Goal: Information Seeking & Learning: Find specific fact

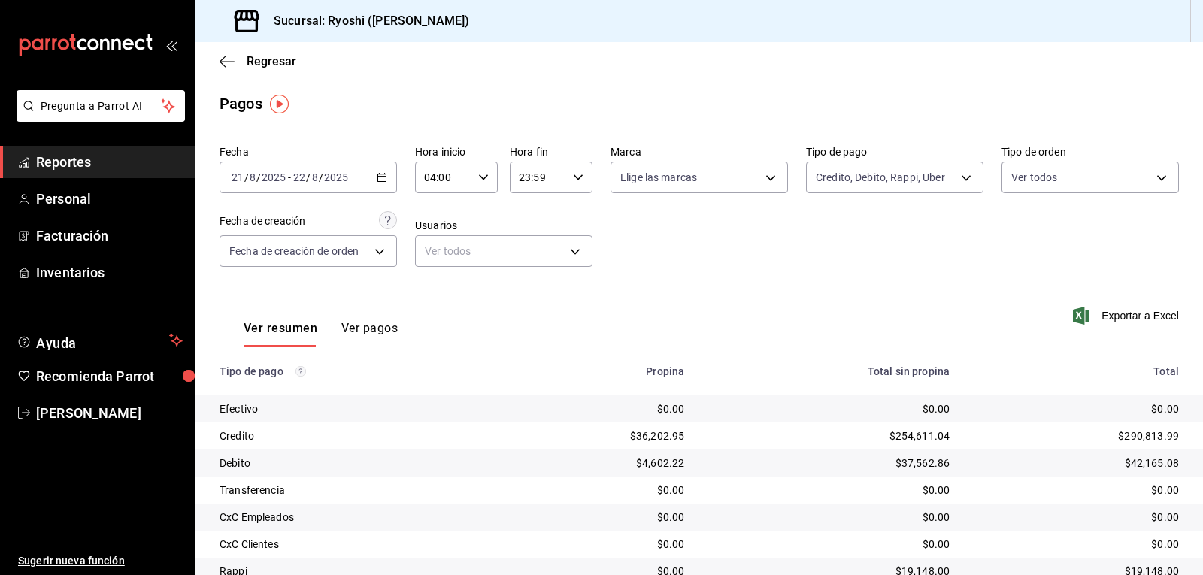
click at [603, 226] on div "Fecha [DATE] [DATE] - [DATE] [DATE] Hora inicio 04:00 Hora inicio Hora fin 23:5…" at bounding box center [699, 212] width 959 height 146
click at [220, 65] on icon "button" at bounding box center [227, 62] width 15 height 14
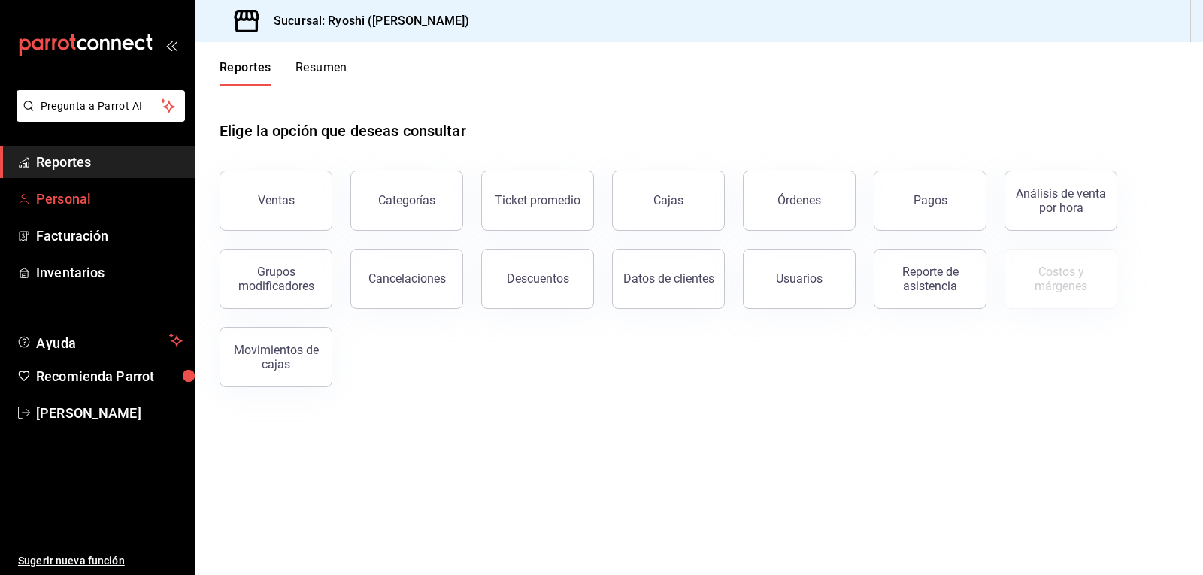
click at [78, 196] on span "Personal" at bounding box center [109, 199] width 147 height 20
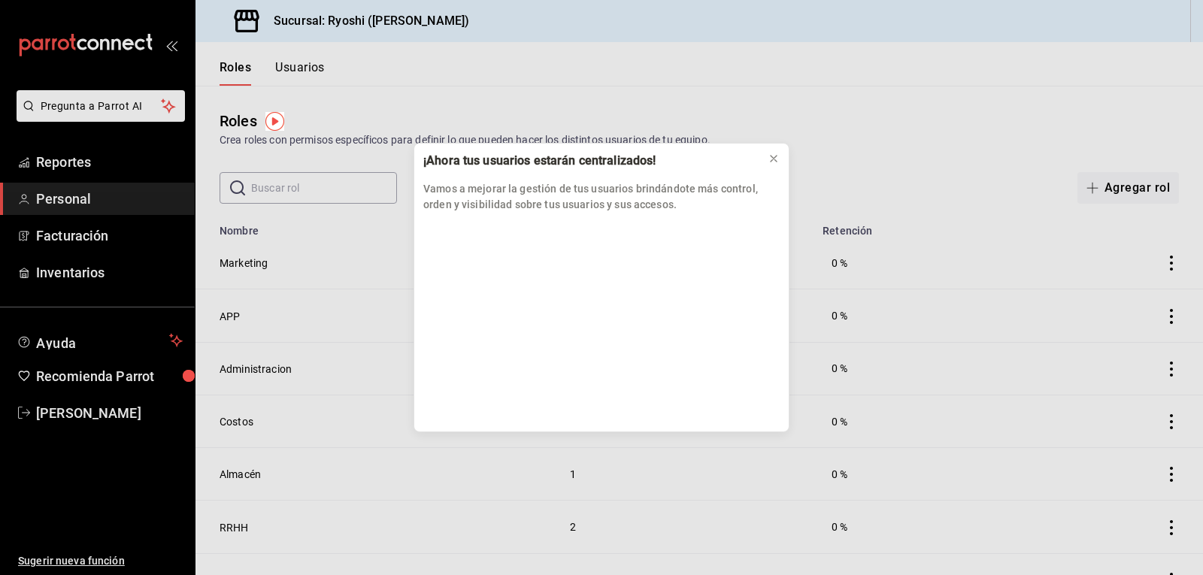
click at [84, 159] on div "¡Ahora tus usuarios estarán centralizados! Vamos a mejorar la gestión de tus us…" at bounding box center [601, 287] width 1203 height 575
click at [768, 151] on div at bounding box center [773, 158] width 15 height 15
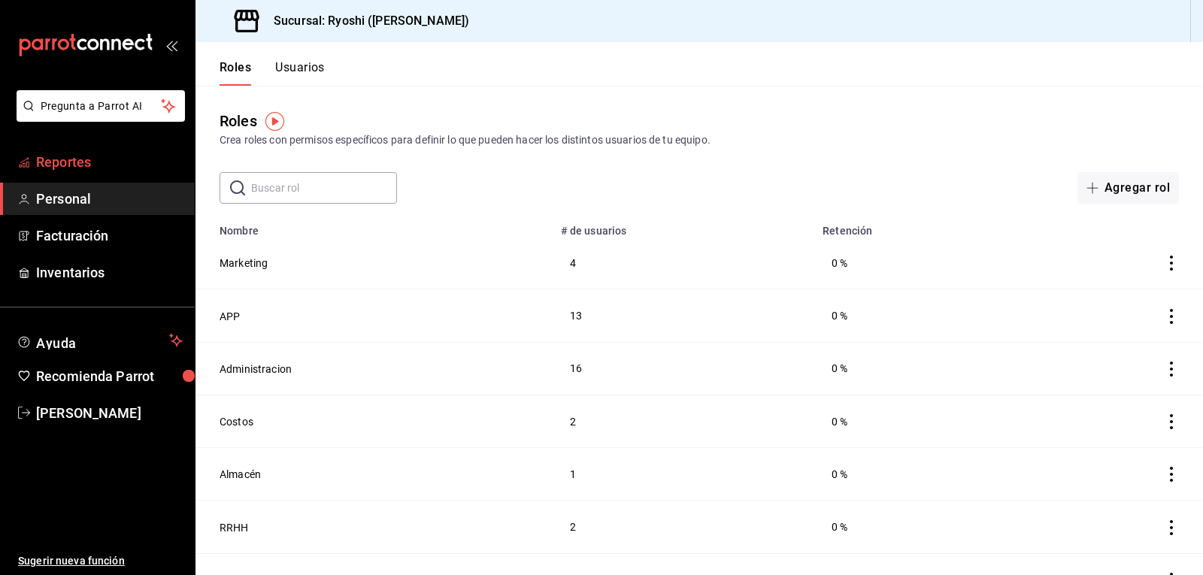
click at [78, 165] on span "Reportes" at bounding box center [109, 162] width 147 height 20
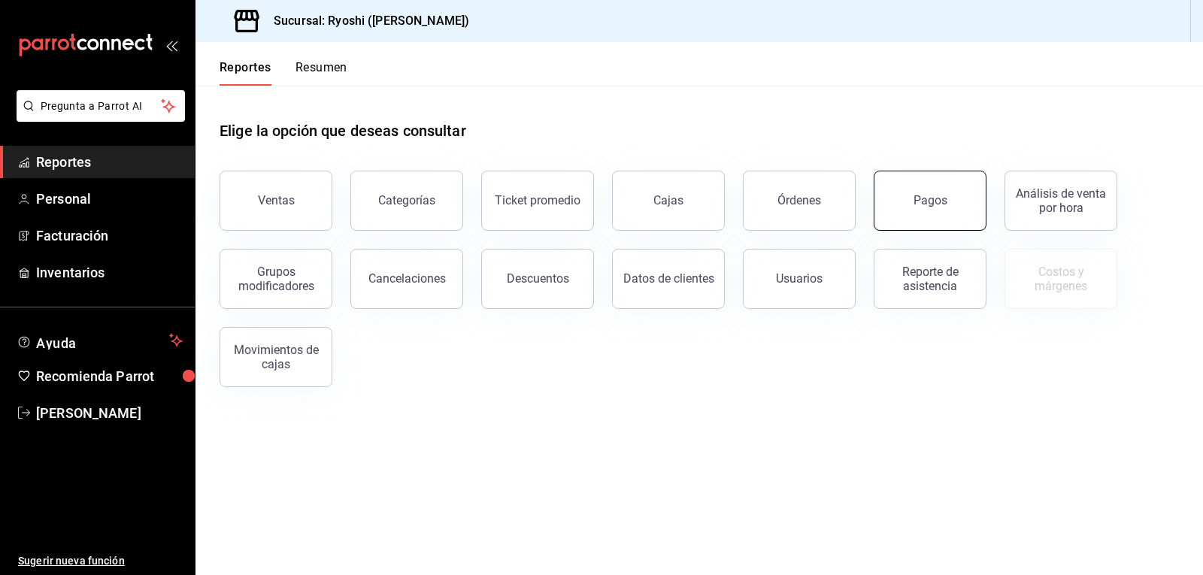
click at [930, 202] on div "Pagos" at bounding box center [931, 200] width 34 height 14
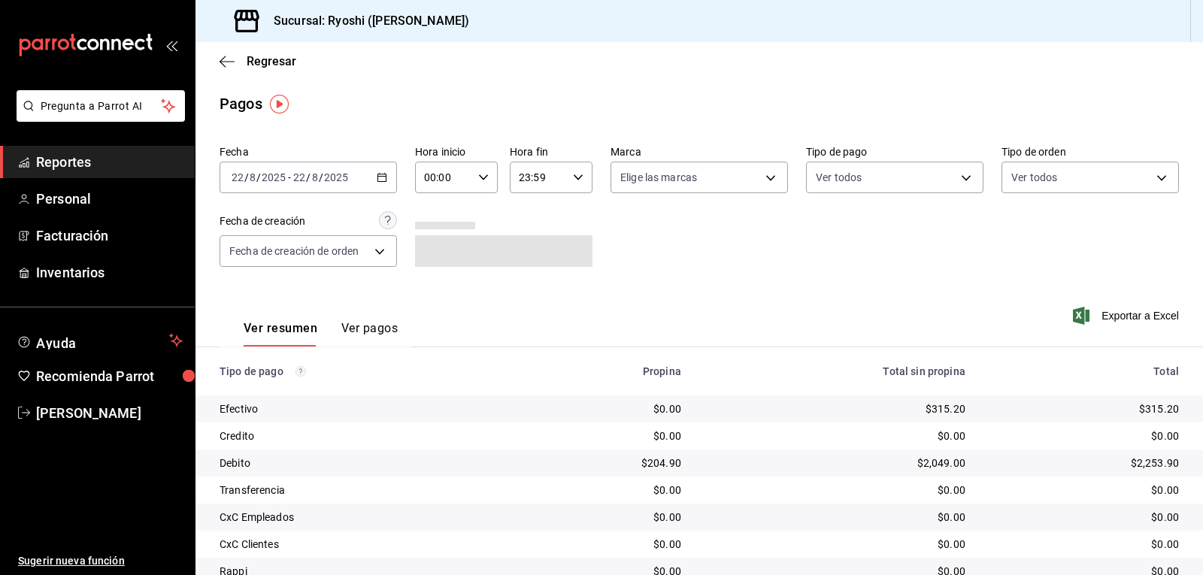
click at [482, 178] on \(Stroke\) "button" at bounding box center [483, 176] width 9 height 5
click at [435, 284] on span "02" at bounding box center [433, 288] width 17 height 12
type input "02:00"
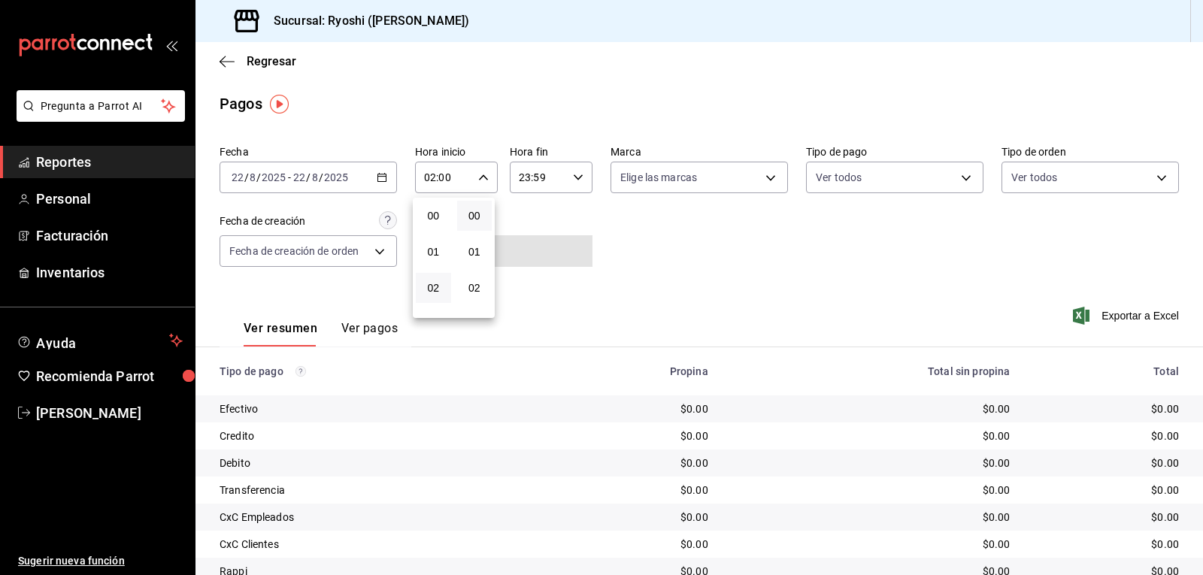
click at [956, 177] on div at bounding box center [601, 287] width 1203 height 575
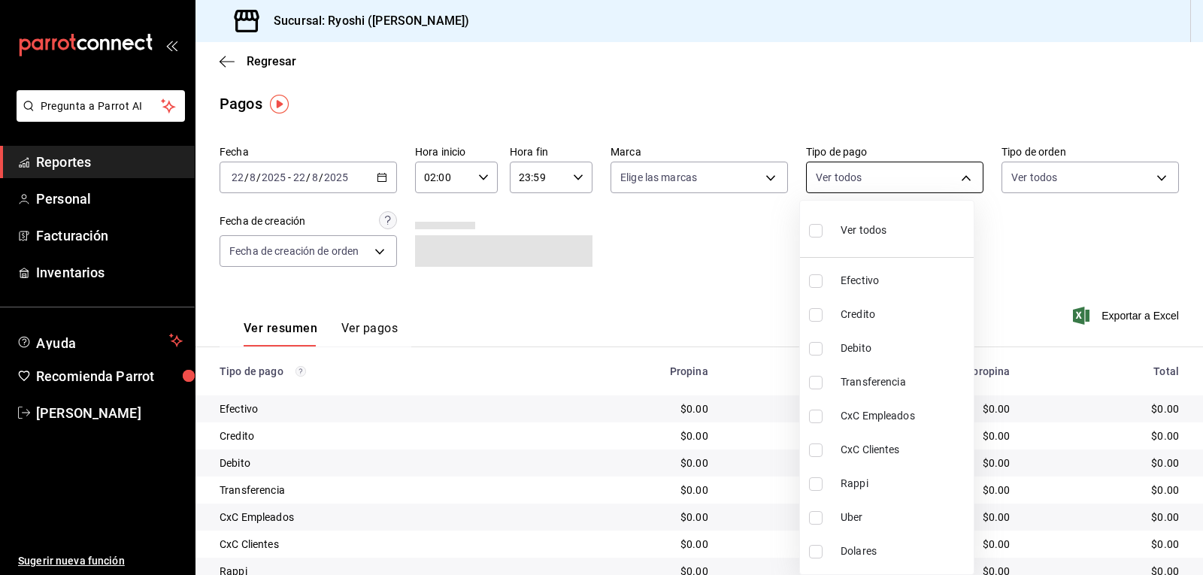
click at [954, 178] on body "Pregunta a Parrot AI Reportes Personal Facturación Inventarios Ayuda Recomienda…" at bounding box center [601, 287] width 1203 height 575
click at [811, 314] on input "checkbox" at bounding box center [816, 315] width 14 height 14
checkbox input "true"
type input "9b0685d2-7f5d-4ede-a6b4-58a2ffcbf3cd"
click at [813, 346] on input "checkbox" at bounding box center [816, 349] width 14 height 14
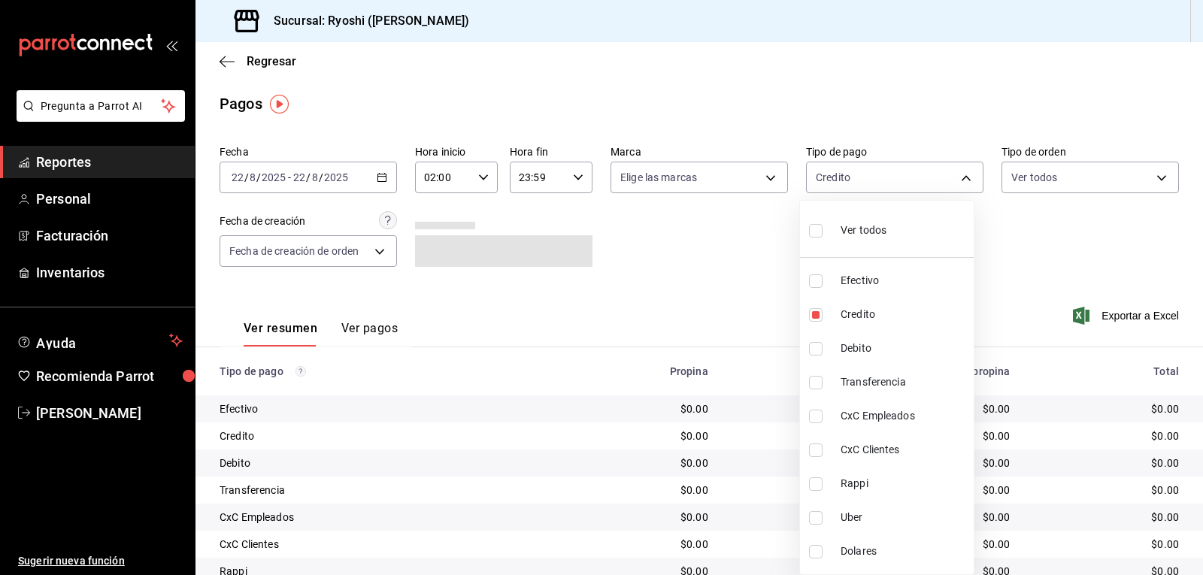
checkbox input "true"
type input "9b0685d2-7f5d-4ede-a6b4-58a2ffcbf3cd,4fc1f123-1106-4d46-a6dc-4994d0550367"
click at [747, 292] on div at bounding box center [601, 287] width 1203 height 575
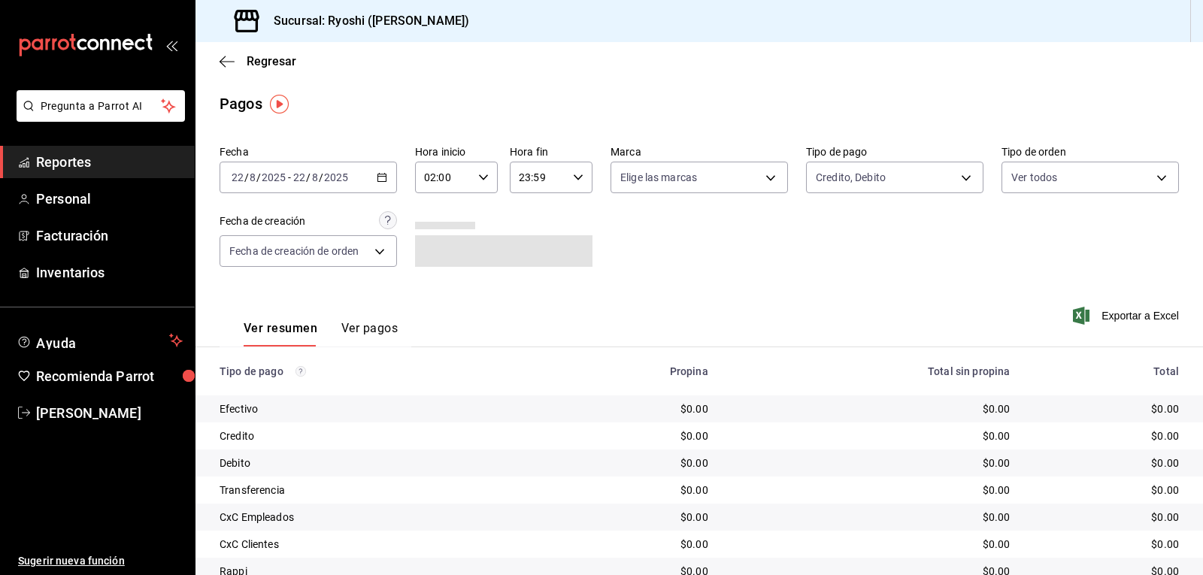
click at [377, 179] on icon "button" at bounding box center [382, 177] width 11 height 11
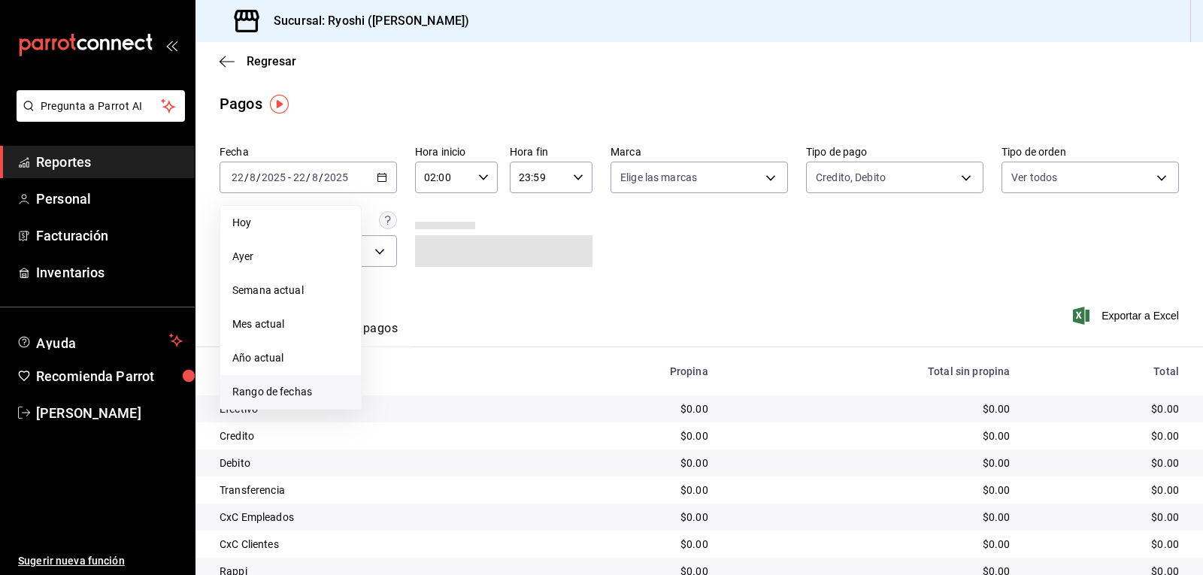
click at [279, 393] on span "Rango de fechas" at bounding box center [290, 392] width 117 height 16
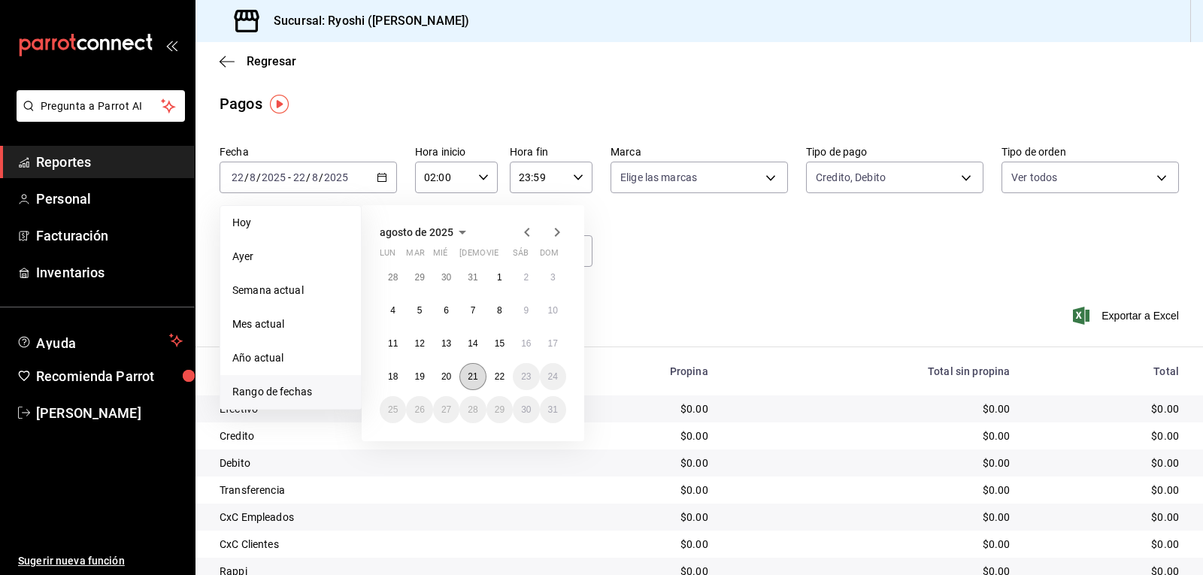
click at [474, 374] on abbr "21" at bounding box center [473, 376] width 10 height 11
click at [491, 377] on button "22" at bounding box center [499, 376] width 26 height 27
type input "00:00"
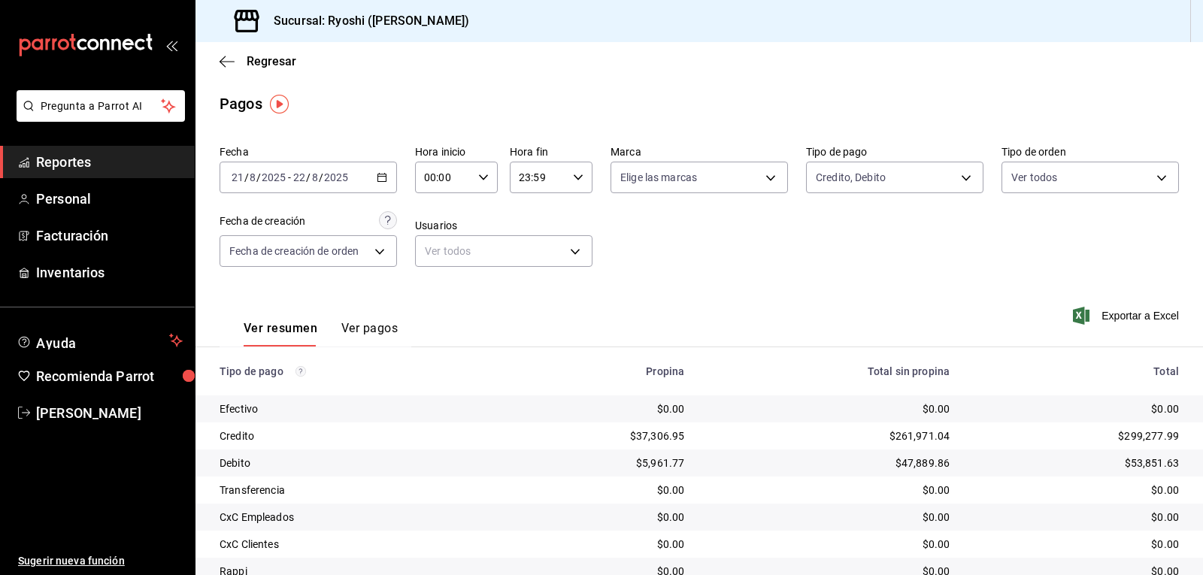
click at [735, 277] on div "Fecha [DATE] [DATE] - [DATE] [DATE] Hora inicio 00:00 Hora inicio Hora fin 23:5…" at bounding box center [699, 212] width 959 height 146
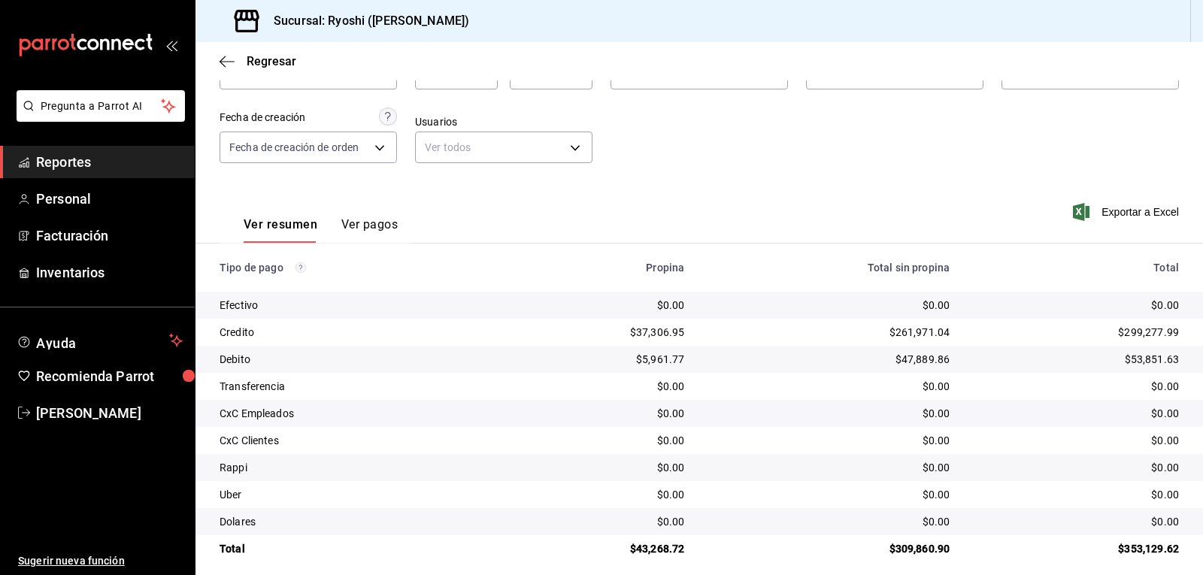
scroll to position [116, 0]
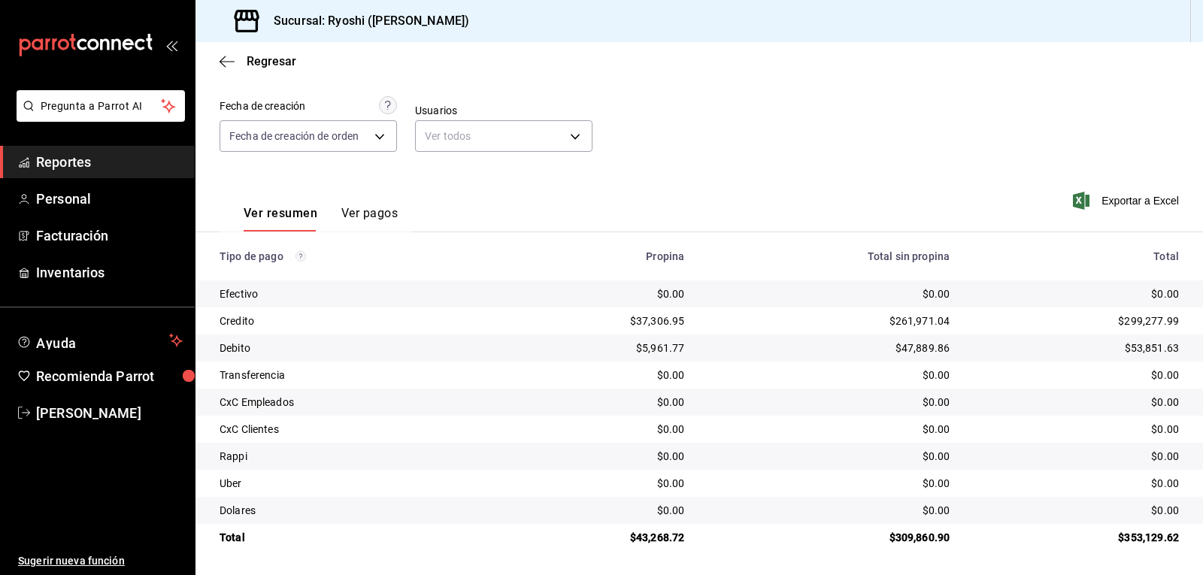
click at [835, 171] on div "Ver resumen Ver pagos Exportar a Excel" at bounding box center [699, 210] width 1008 height 80
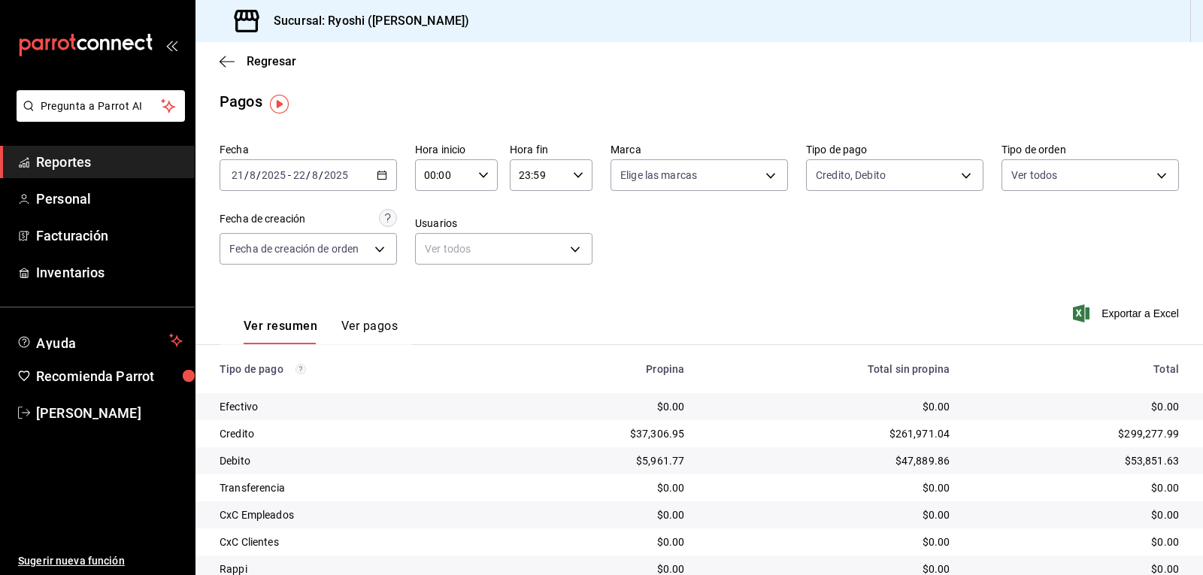
scroll to position [0, 0]
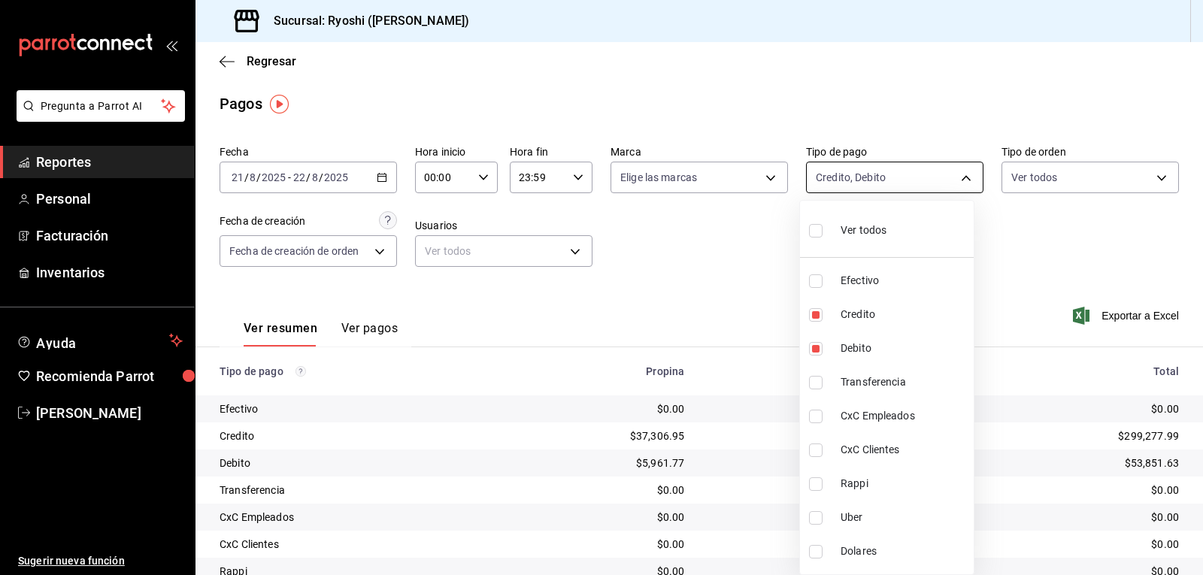
click at [954, 177] on body "Pregunta a Parrot AI Reportes Personal Facturación Inventarios Ayuda Recomienda…" at bounding box center [601, 287] width 1203 height 575
click at [872, 232] on span "Ver todos" at bounding box center [864, 231] width 46 height 16
type input "789b4605-08e0-4dfe-9865-94468e2c17aa,9b0685d2-7f5d-4ede-a6b4-58a2ffcbf3cd,4fc1f…"
checkbox input "true"
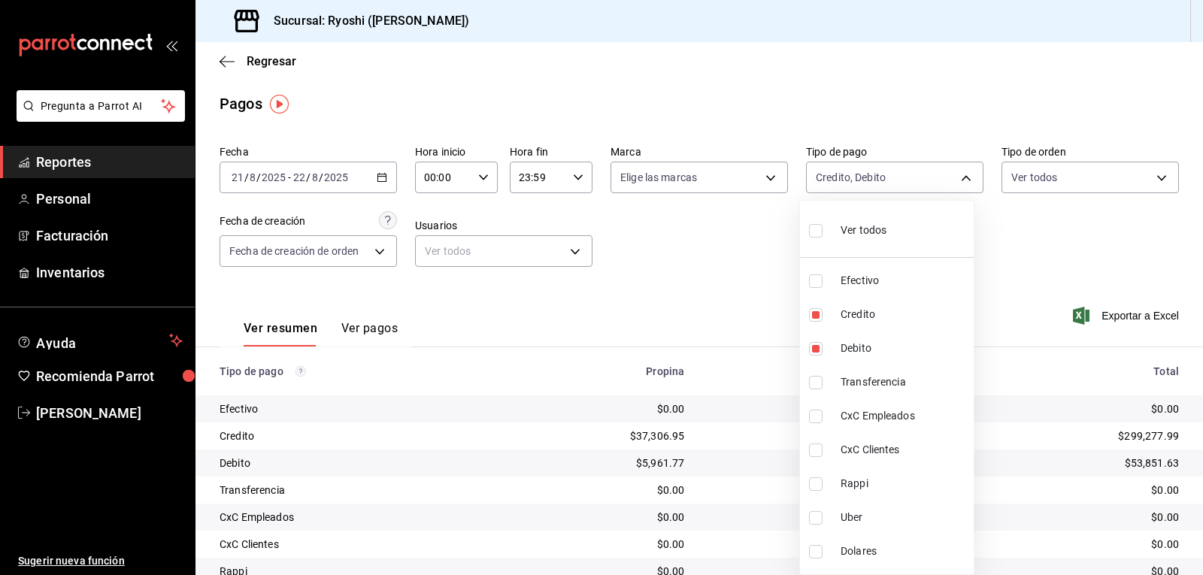
checkbox input "true"
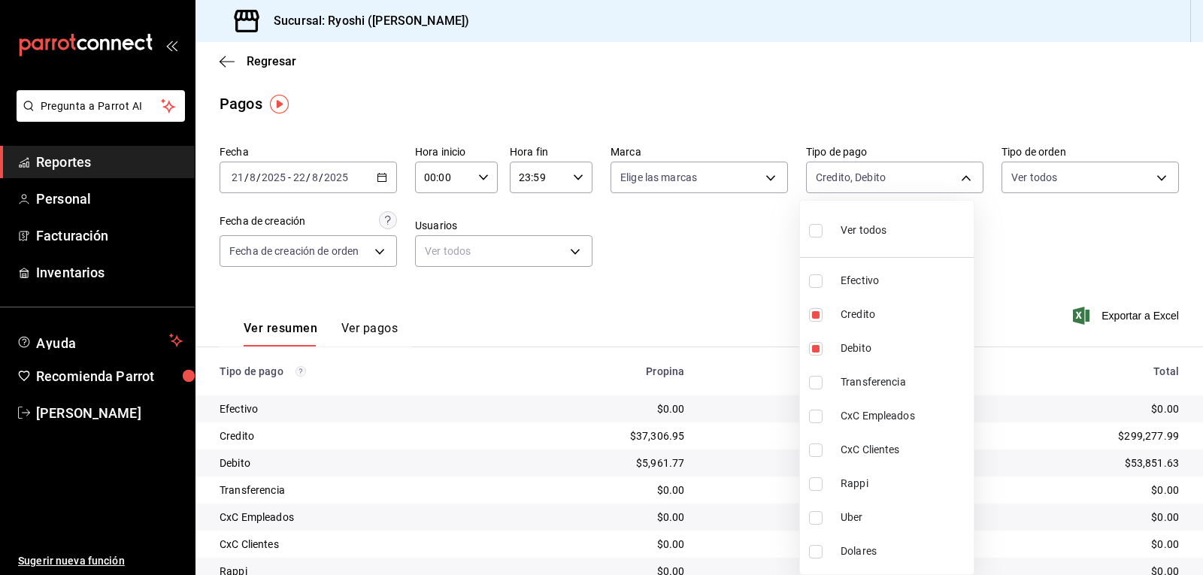
checkbox input "true"
click at [477, 174] on div at bounding box center [601, 287] width 1203 height 575
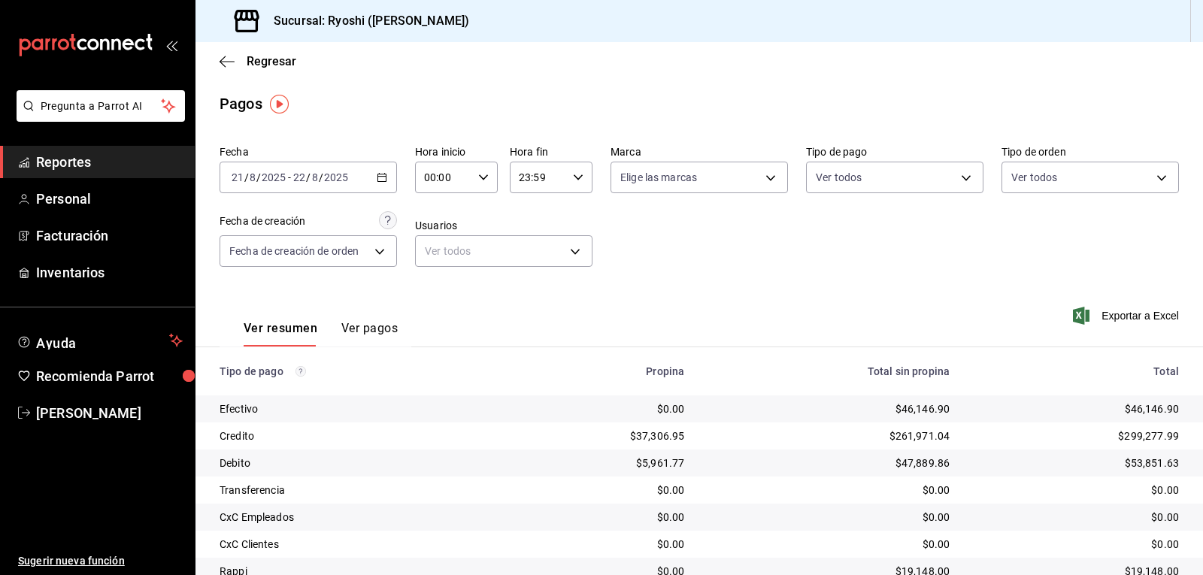
click at [480, 176] on icon "button" at bounding box center [483, 177] width 11 height 11
click at [435, 289] on span "02" at bounding box center [433, 288] width 17 height 12
type input "02:00"
drag, startPoint x: 1196, startPoint y: 166, endPoint x: 1202, endPoint y: 309, distance: 143.0
click at [1202, 314] on div at bounding box center [601, 287] width 1203 height 575
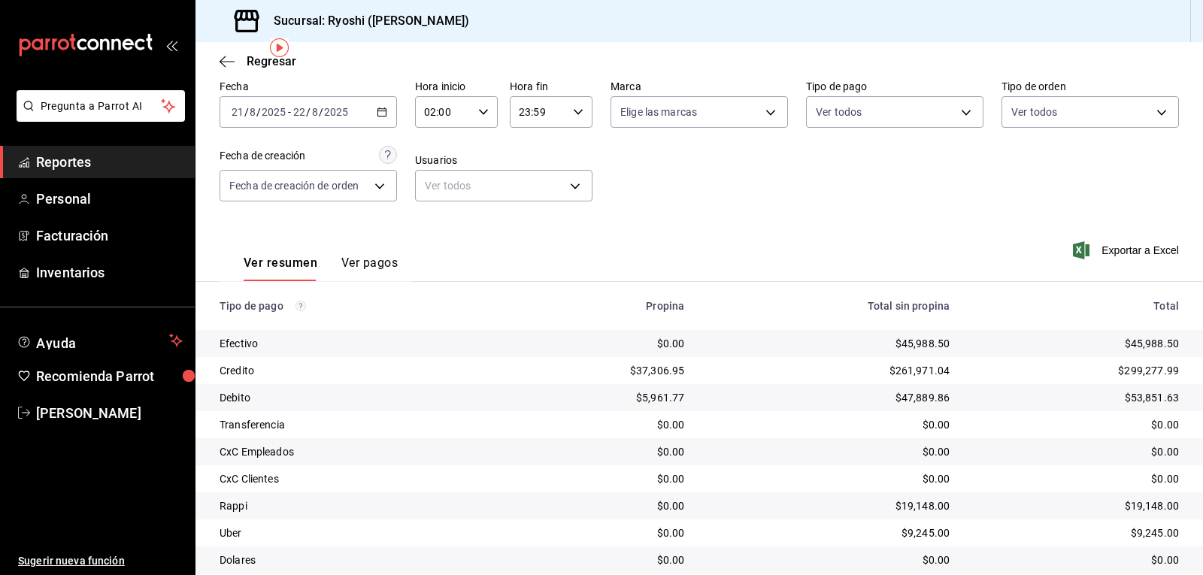
scroll to position [41, 0]
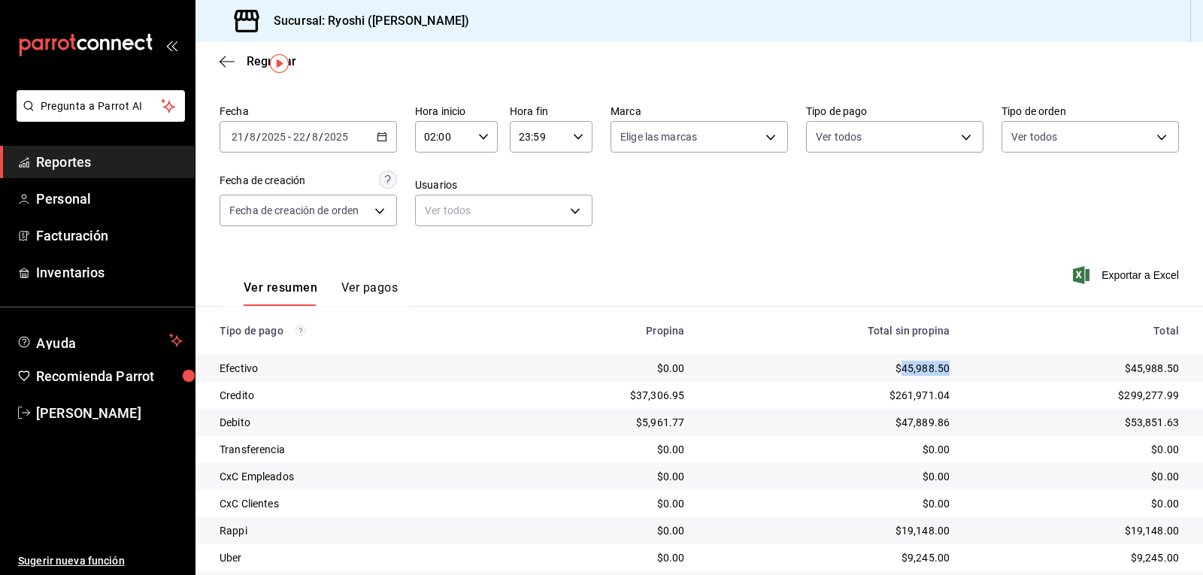
drag, startPoint x: 941, startPoint y: 367, endPoint x: 895, endPoint y: 368, distance: 45.9
click at [895, 368] on td "$45,988.50" at bounding box center [828, 368] width 265 height 27
copy div "45,988.50"
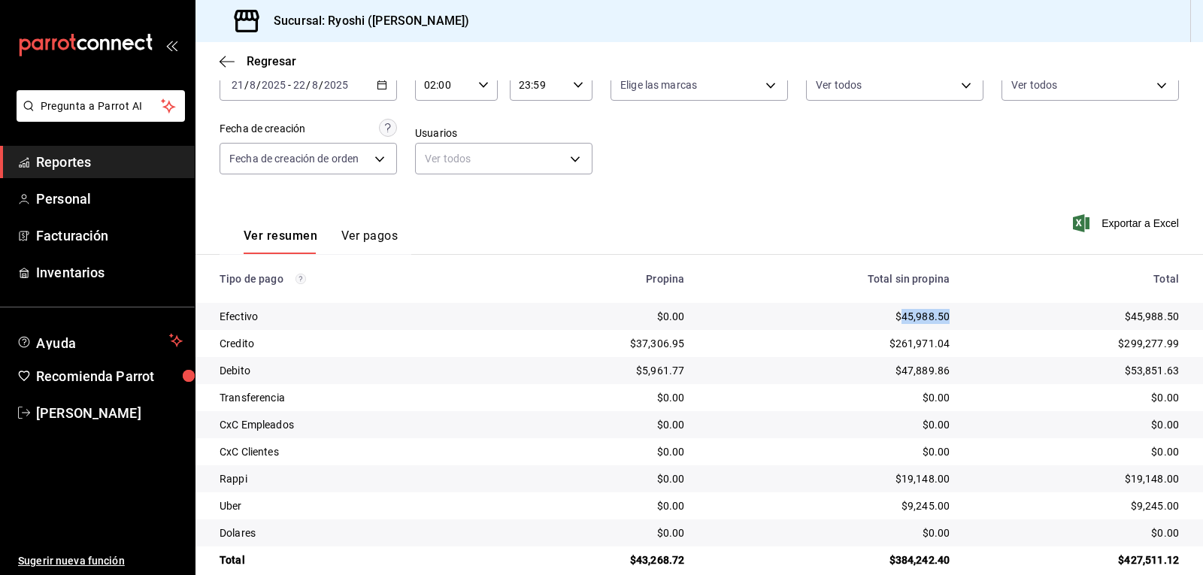
scroll to position [116, 0]
